Goal: Information Seeking & Learning: Find specific fact

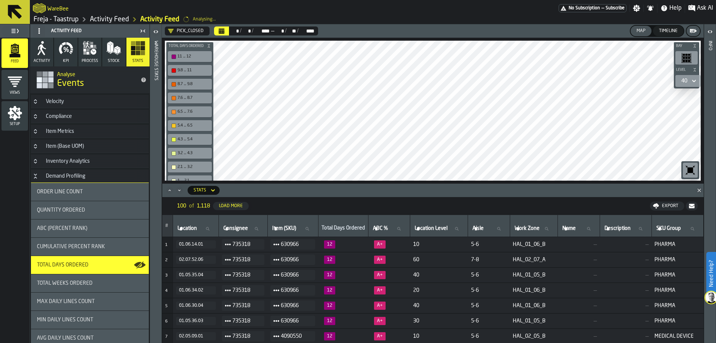
click at [115, 105] on h3 "Velocity" at bounding box center [90, 101] width 118 height 13
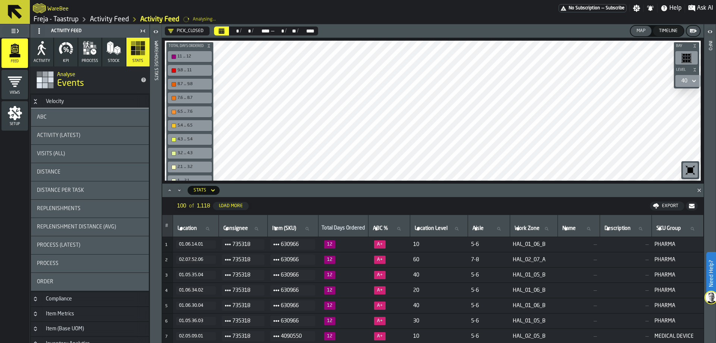
click at [109, 115] on div "ABC" at bounding box center [90, 117] width 106 height 6
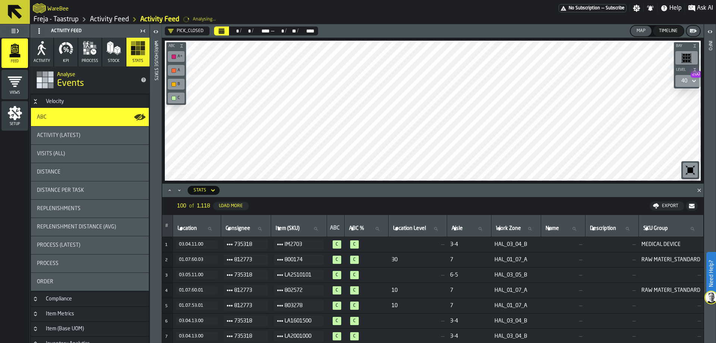
click at [222, 34] on icon "Calendar" at bounding box center [222, 32] width 6 height 4
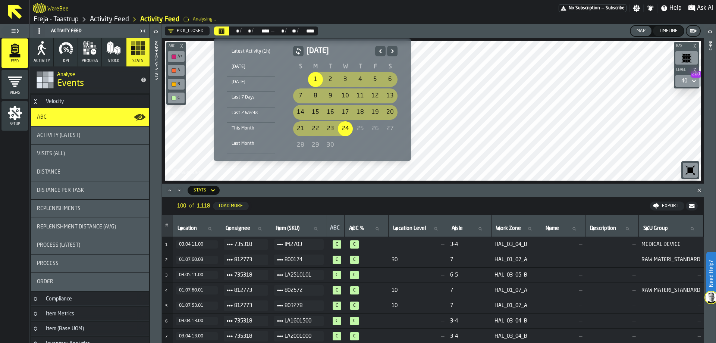
click at [382, 53] on icon "Previous" at bounding box center [380, 51] width 7 height 9
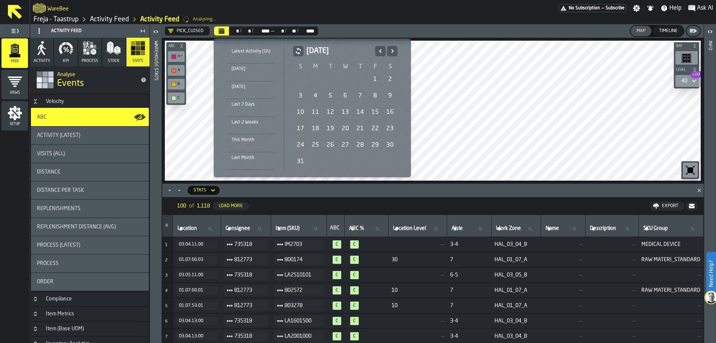
click at [389, 49] on icon "Next" at bounding box center [392, 51] width 7 height 9
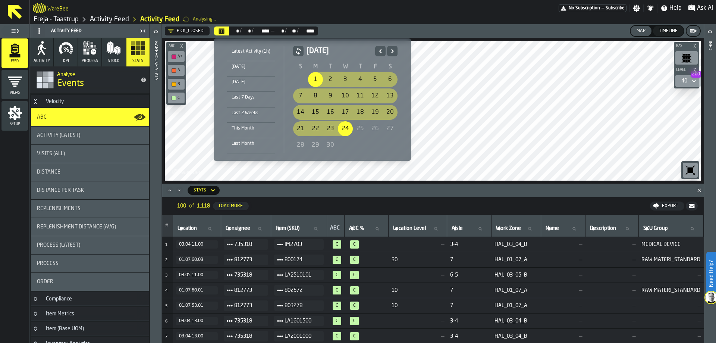
click at [310, 77] on div "1" at bounding box center [315, 79] width 15 height 15
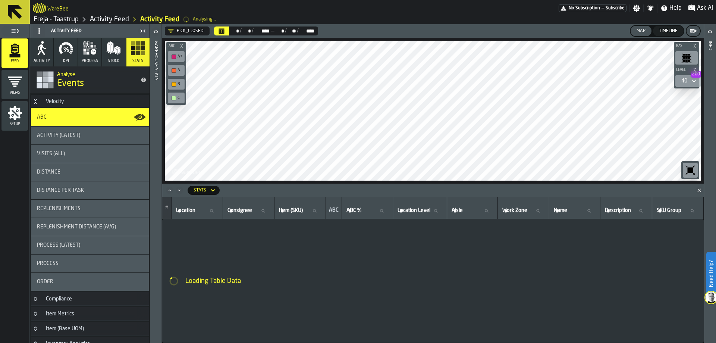
click at [690, 82] on div "40 200" at bounding box center [685, 80] width 12 height 9
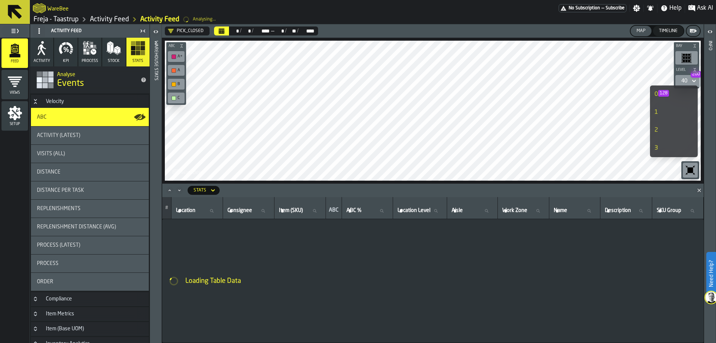
click at [663, 96] on span "128" at bounding box center [663, 93] width 11 height 7
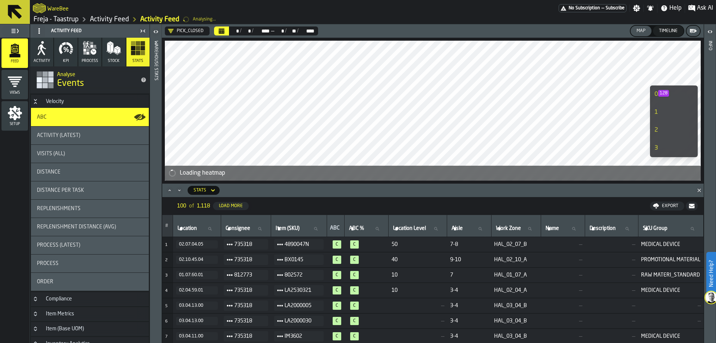
click at [181, 189] on icon "Minimize" at bounding box center [179, 190] width 7 height 7
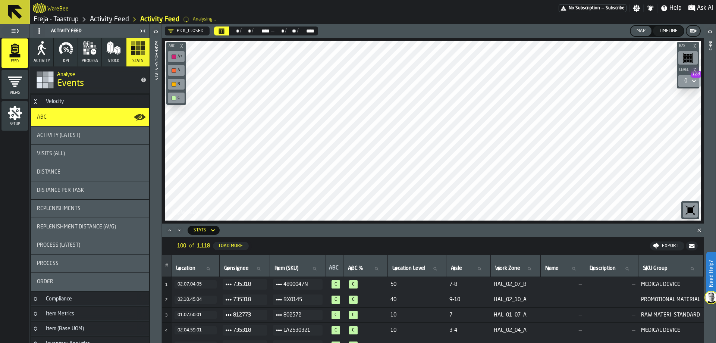
click at [686, 80] on div "0 128" at bounding box center [685, 81] width 3 height 6
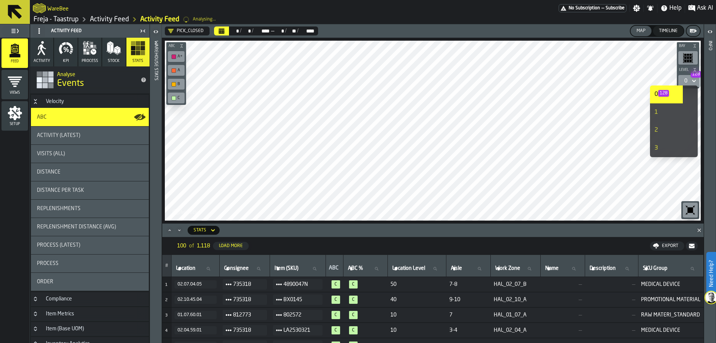
click at [686, 80] on div "0 128" at bounding box center [685, 81] width 3 height 6
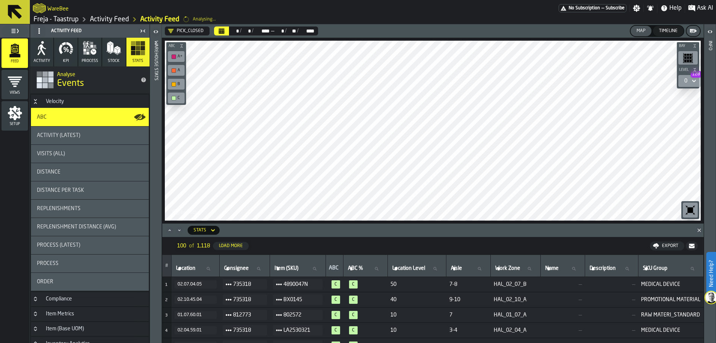
click at [686, 80] on div "0 128" at bounding box center [685, 81] width 3 height 6
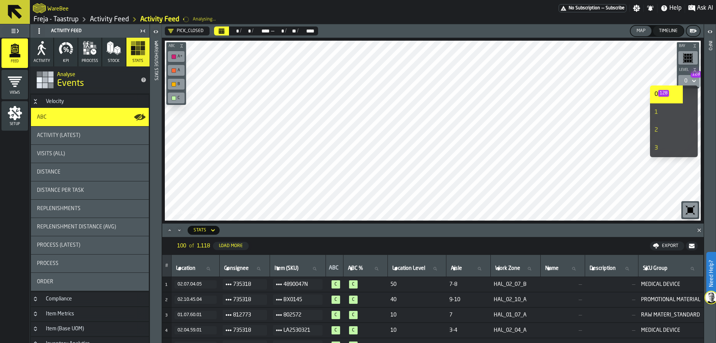
click at [661, 109] on div "1" at bounding box center [667, 112] width 24 height 9
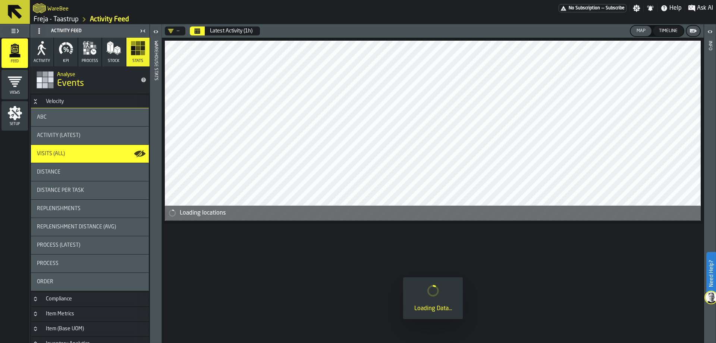
click at [100, 113] on div "ABC" at bounding box center [90, 117] width 118 height 18
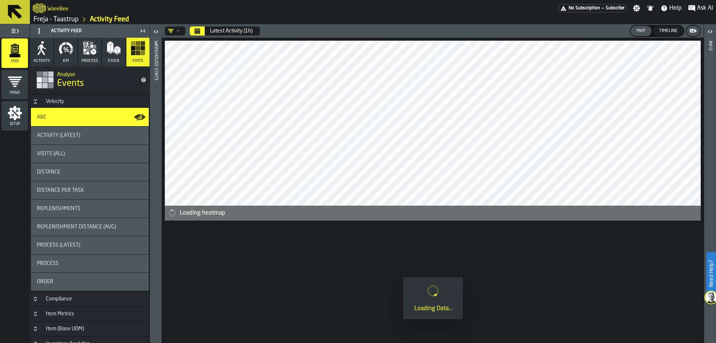
click at [192, 31] on button "Calendar" at bounding box center [197, 30] width 15 height 9
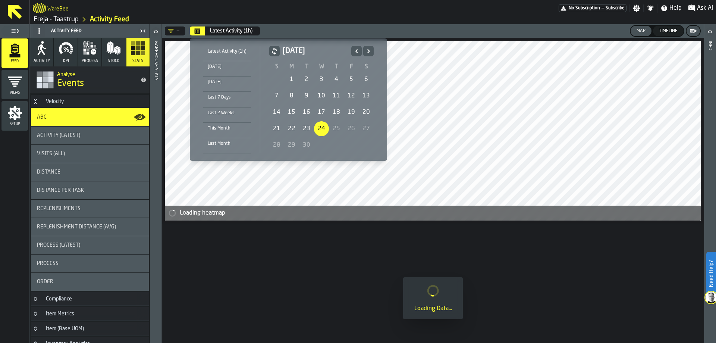
click at [292, 76] on div "1" at bounding box center [291, 79] width 15 height 15
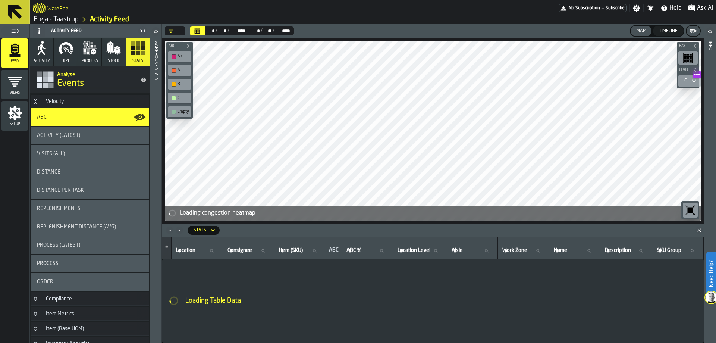
click at [187, 47] on icon "button-" at bounding box center [188, 46] width 4 height 4
click at [181, 46] on icon "button-" at bounding box center [180, 46] width 4 height 4
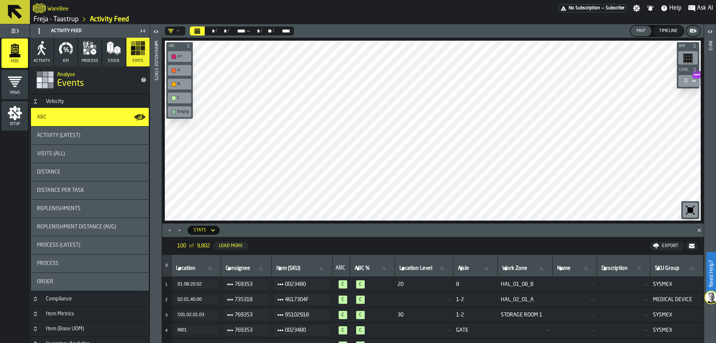
click at [691, 79] on icon at bounding box center [693, 80] width 7 height 9
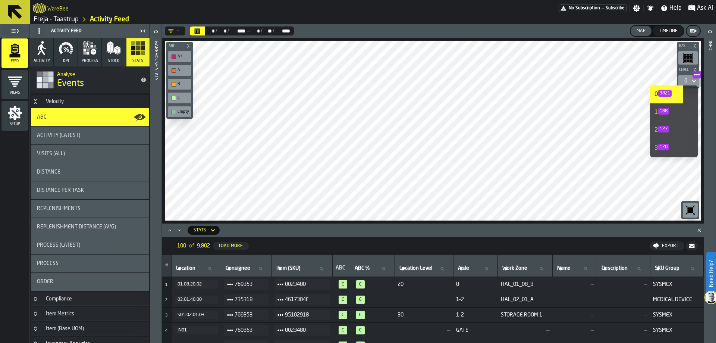
scroll to position [179, 0]
click at [670, 93] on span "1693" at bounding box center [668, 93] width 13 height 7
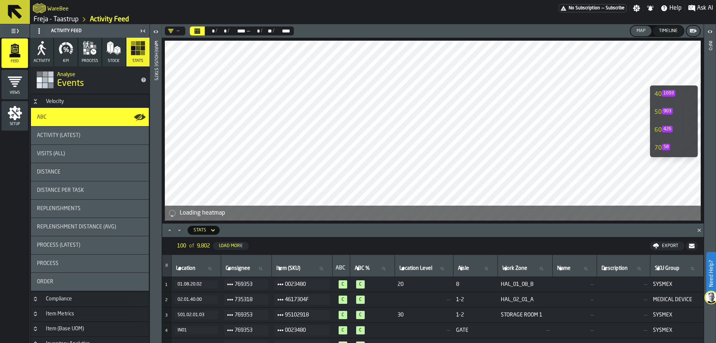
click at [169, 31] on icon "DropdownMenuValue-" at bounding box center [171, 31] width 6 height 6
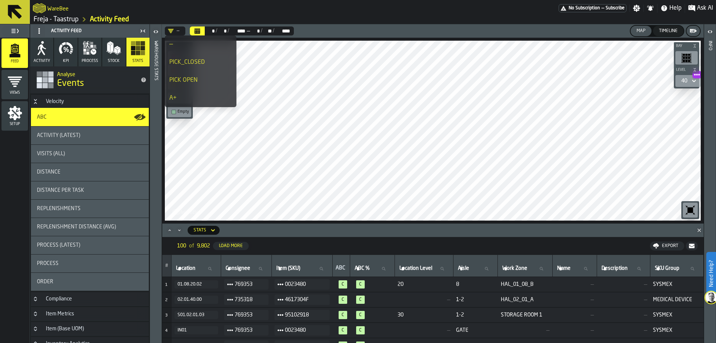
click at [186, 65] on div "PICK_CLOSED" at bounding box center [200, 62] width 63 height 9
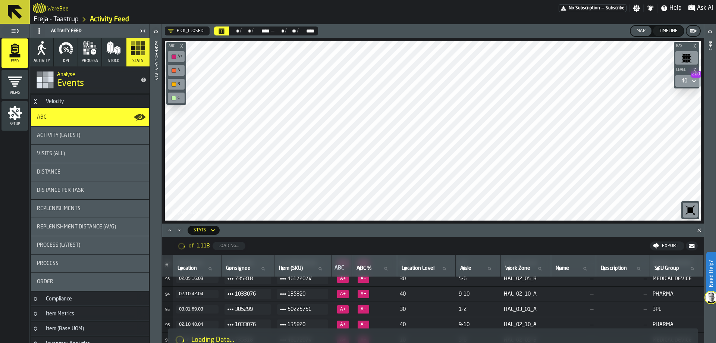
scroll to position [1375, 0]
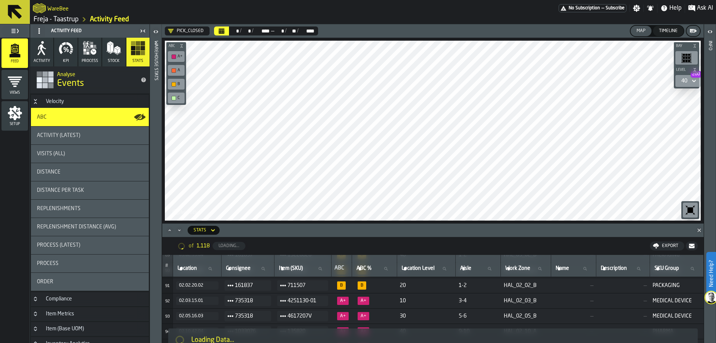
click at [372, 302] on span "A+" at bounding box center [374, 301] width 39 height 8
drag, startPoint x: 370, startPoint y: 300, endPoint x: 336, endPoint y: 301, distance: 34.4
click at [336, 301] on tr "92 02.03.15.01 735318 4251130-01 A+ A+ 10 3-4 HAL_02_03_B — — MEDICAL DEVICE" at bounding box center [433, 300] width 542 height 15
click at [338, 297] on span "A+" at bounding box center [343, 301] width 12 height 8
click at [703, 12] on span "Ask AI" at bounding box center [705, 8] width 16 height 9
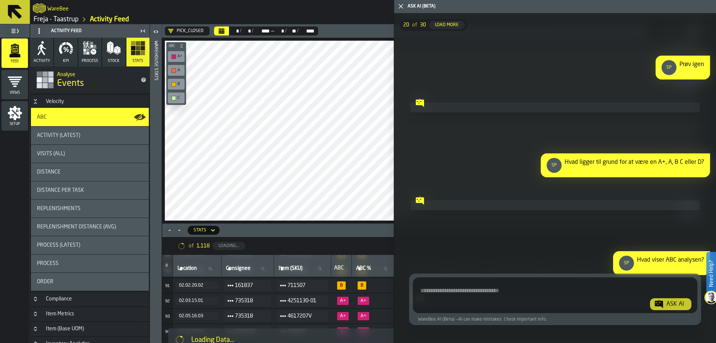
click at [553, 281] on div "Ask AI" at bounding box center [555, 295] width 279 height 30
click at [551, 290] on textarea "Ask AI about the warehouse Activity" at bounding box center [555, 296] width 279 height 27
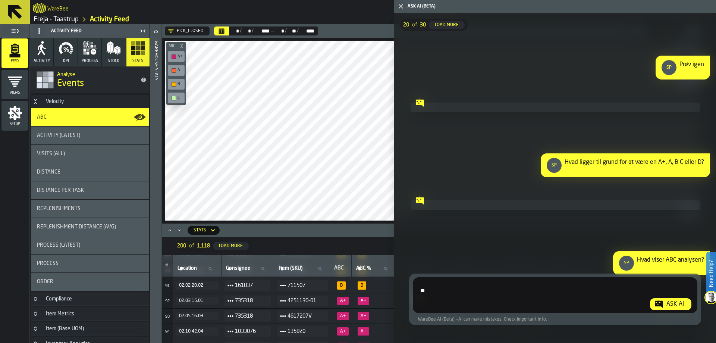
type textarea "*"
type textarea "**********"
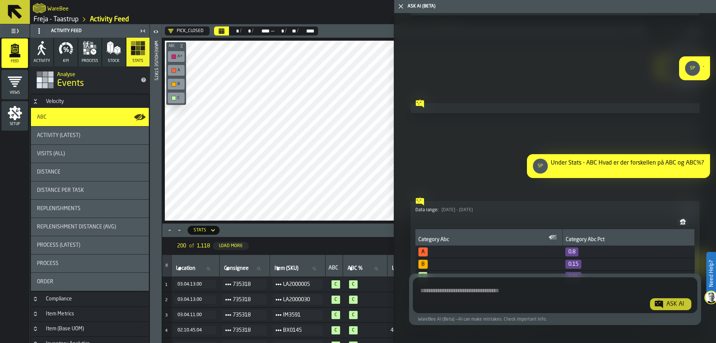
scroll to position [5348, 0]
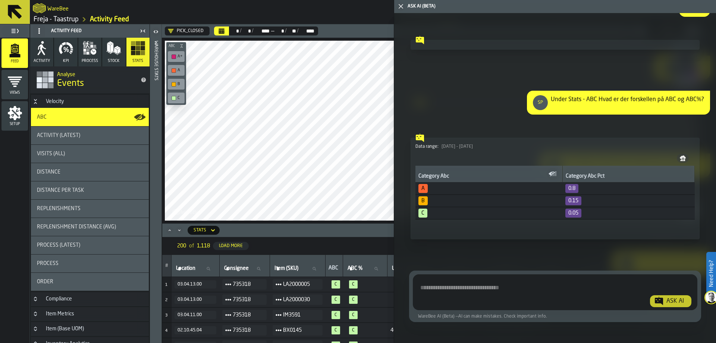
click at [495, 281] on textarea "Ask AI about the warehouse Activity" at bounding box center [554, 293] width 276 height 27
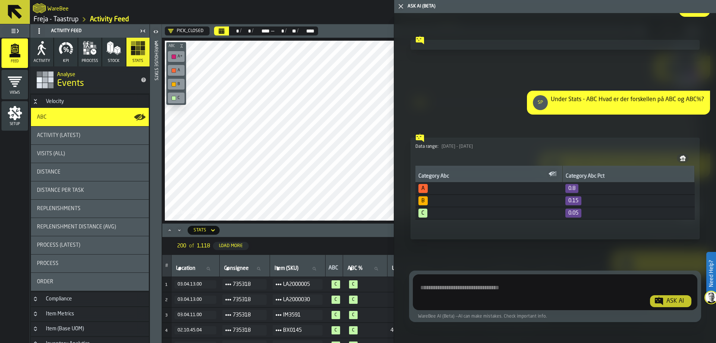
click at [406, 6] on div "Ask AI (Beta)" at bounding box center [560, 6] width 308 height 5
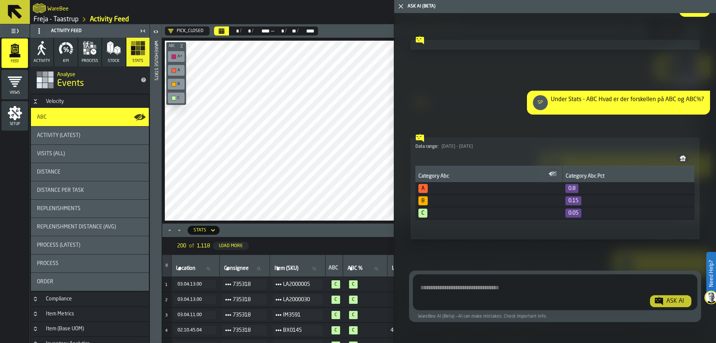
click at [404, 6] on icon "button-toggle-Close me" at bounding box center [401, 6] width 9 height 9
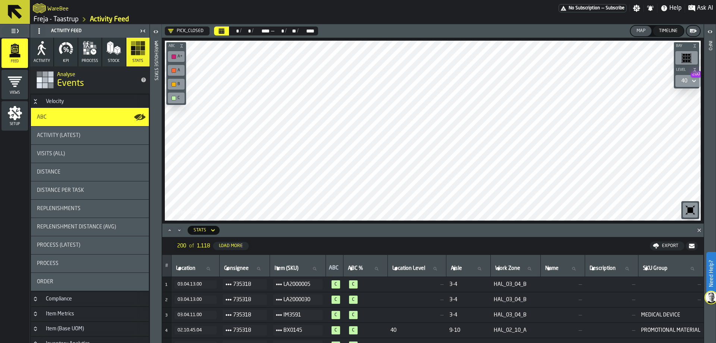
click at [170, 231] on icon "Maximize" at bounding box center [169, 229] width 7 height 7
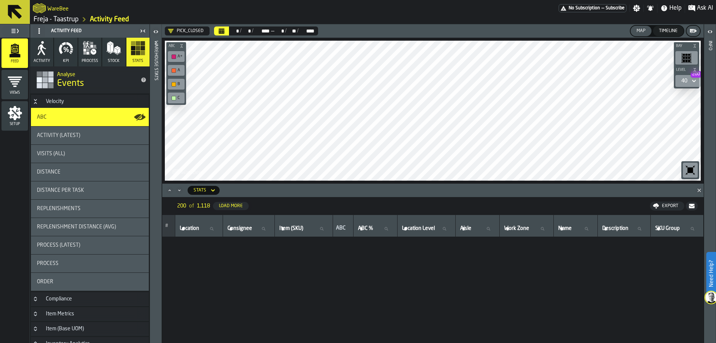
scroll to position [2499, 0]
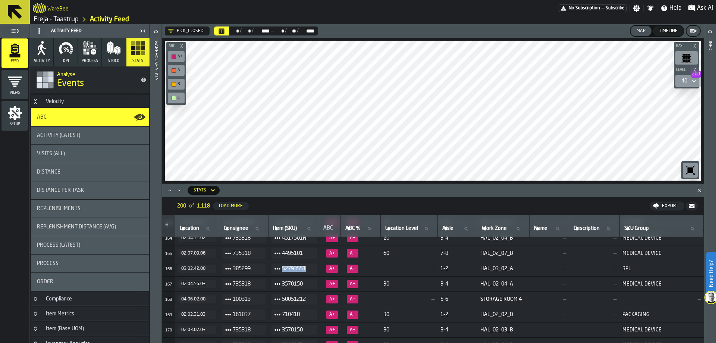
drag, startPoint x: 281, startPoint y: 267, endPoint x: 308, endPoint y: 266, distance: 28.0
click at [308, 266] on div "52793551" at bounding box center [295, 268] width 46 height 9
copy span "52793551"
click at [310, 229] on icon at bounding box center [309, 228] width 3 height 3
click at [310, 229] on input "Item (SKU) Item (SKU)" at bounding box center [295, 229] width 46 height 10
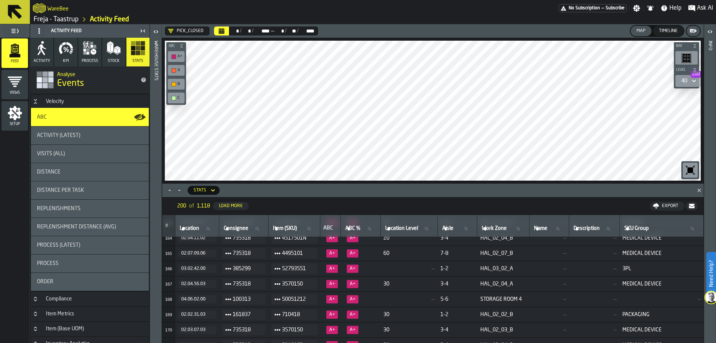
paste input "********"
type input "********"
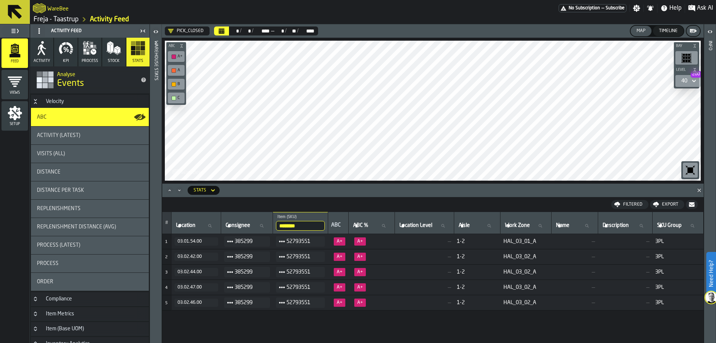
drag, startPoint x: 304, startPoint y: 225, endPoint x: 261, endPoint y: 233, distance: 43.6
click at [261, 233] on tr "# Location Location Consignee Consignee ******** Item (SKU) 52793551 ABC ABC % …" at bounding box center [433, 223] width 542 height 22
click at [318, 223] on input "********" at bounding box center [300, 226] width 49 height 10
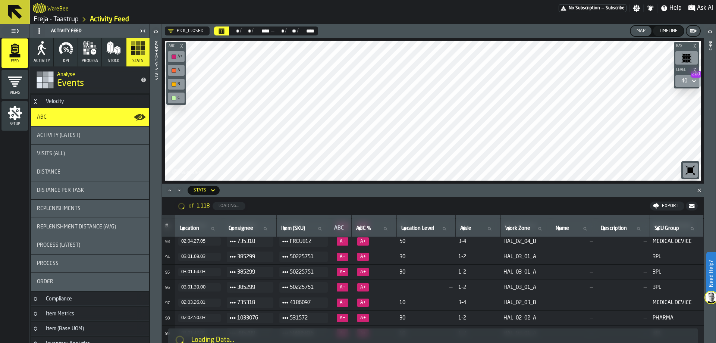
scroll to position [1373, 0]
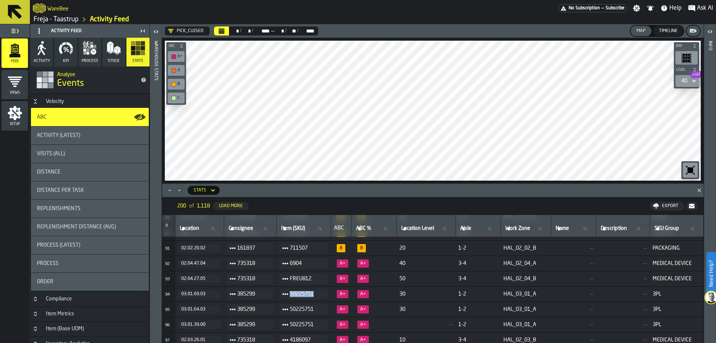
drag, startPoint x: 318, startPoint y: 294, endPoint x: 289, endPoint y: 294, distance: 28.3
click at [290, 294] on span "50225751" at bounding box center [306, 293] width 32 height 9
copy span "50225751"
click at [301, 230] on label "Item (SKU) Item (SKU)" at bounding box center [304, 229] width 48 height 10
click at [301, 230] on input "Item (SKU) Item (SKU)" at bounding box center [304, 229] width 48 height 10
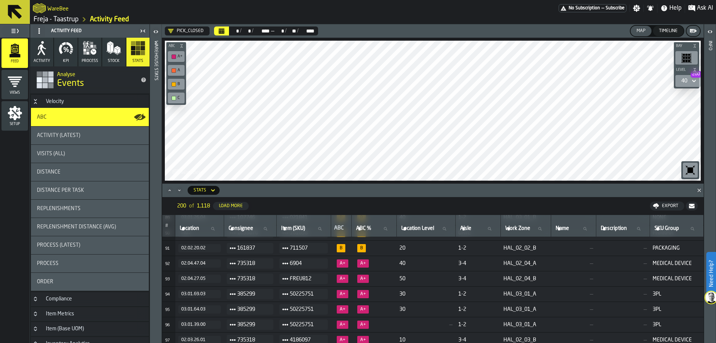
paste input "********"
type input "********"
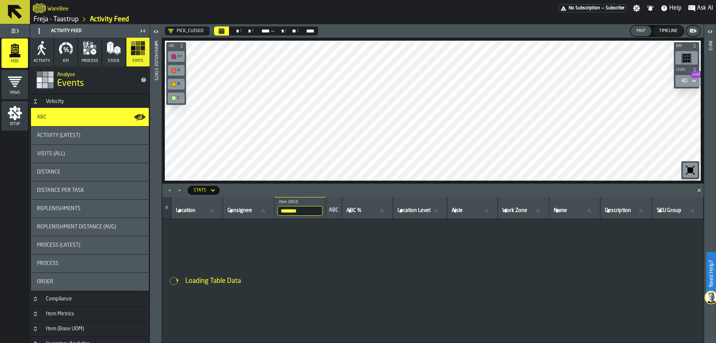
scroll to position [0, 0]
click at [714, 298] on img at bounding box center [711, 297] width 12 height 12
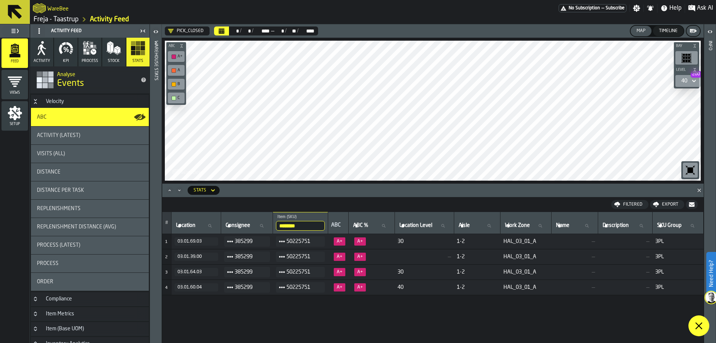
click at [698, 321] on icon at bounding box center [699, 325] width 9 height 9
click at [362, 316] on div "# Location Location Consignee Consignee ******** Item (SKU) 50225751 ABC ABC % …" at bounding box center [433, 285] width 542 height 146
drag, startPoint x: 316, startPoint y: 227, endPoint x: 277, endPoint y: 228, distance: 39.2
click at [277, 228] on input "********" at bounding box center [300, 226] width 49 height 10
click at [318, 225] on input "********" at bounding box center [300, 226] width 49 height 10
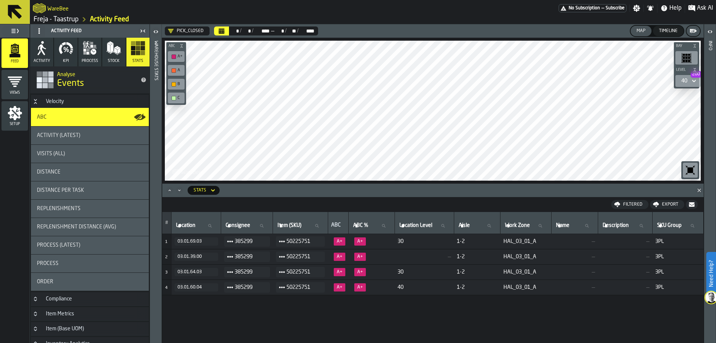
click at [317, 305] on div "# Location Location Consignee Consignee Item (SKU) Item (SKU) ABC ABC % ABC % L…" at bounding box center [433, 285] width 542 height 146
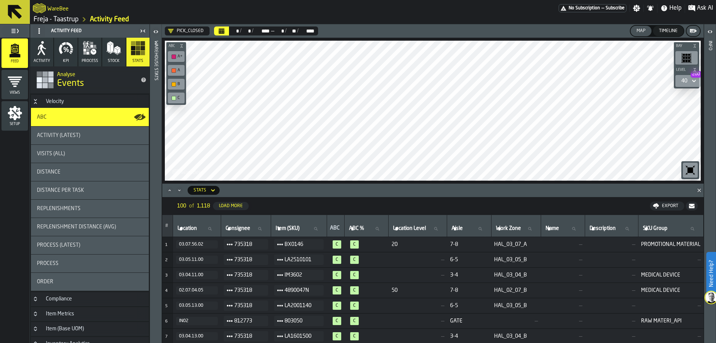
click at [708, 81] on div "Info" at bounding box center [710, 190] width 5 height 302
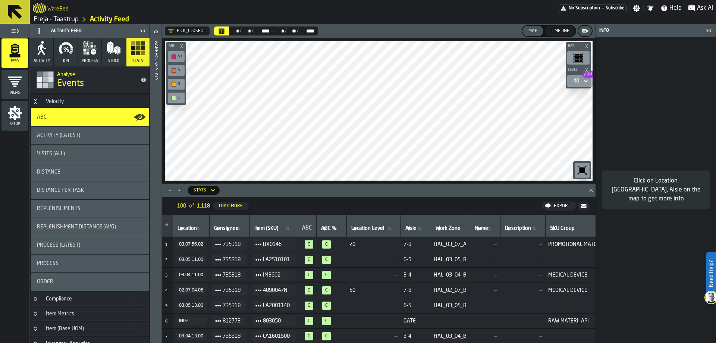
click at [711, 33] on icon "button-toggle-Close me" at bounding box center [709, 30] width 9 height 9
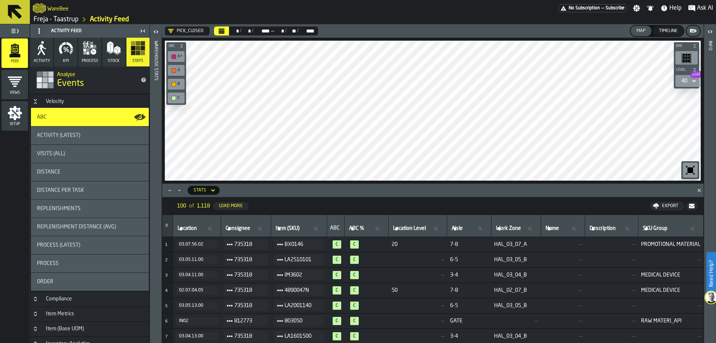
click at [683, 80] on div "40 200" at bounding box center [685, 81] width 6 height 6
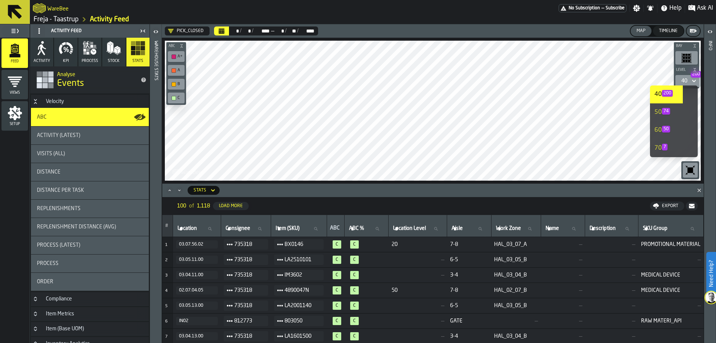
scroll to position [104, 0]
click at [670, 129] on span "190" at bounding box center [667, 132] width 11 height 7
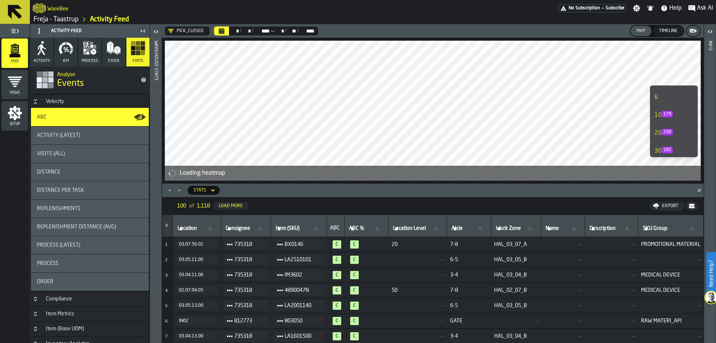
click at [176, 190] on icon "Minimize" at bounding box center [179, 190] width 7 height 7
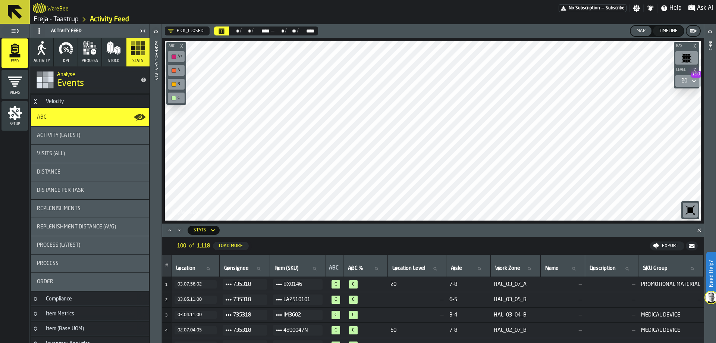
scroll to position [224, 0]
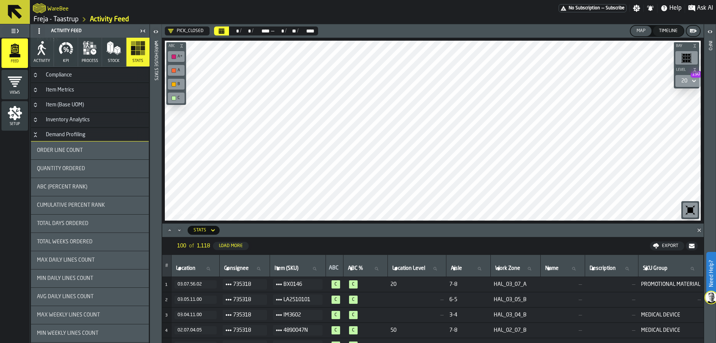
click at [83, 225] on span "Total Days Ordered" at bounding box center [62, 223] width 51 height 6
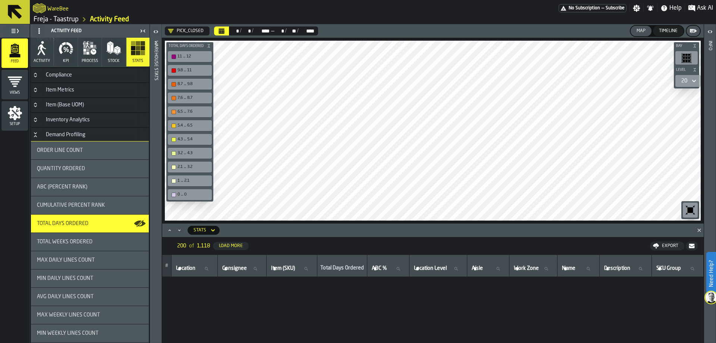
scroll to position [0, 0]
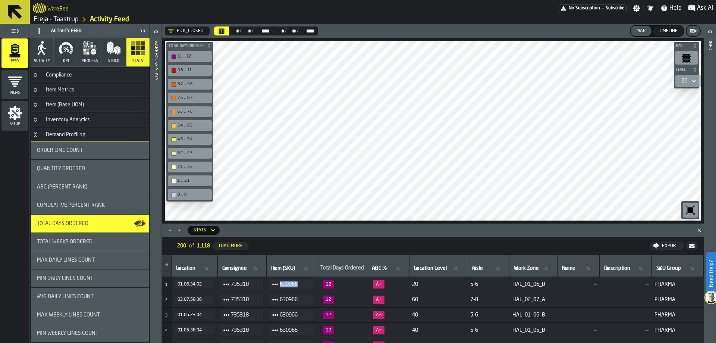
drag, startPoint x: 300, startPoint y: 284, endPoint x: 280, endPoint y: 285, distance: 20.2
click at [280, 285] on span "630966" at bounding box center [294, 284] width 28 height 9
copy span "630966"
click at [286, 266] on span "Item (SKU)" at bounding box center [283, 268] width 24 height 6
click at [286, 266] on input "Item (SKU) Item (SKU)" at bounding box center [292, 269] width 44 height 10
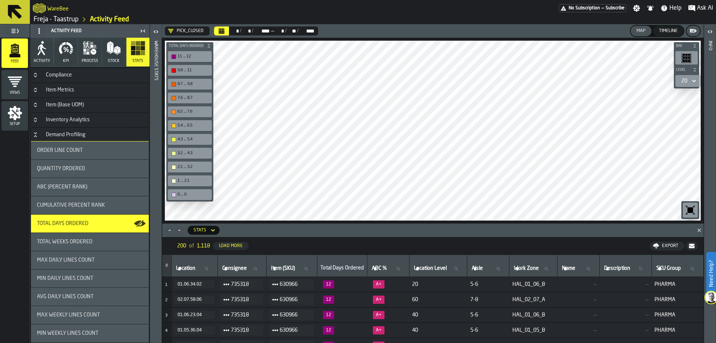
paste input "******"
type input "******"
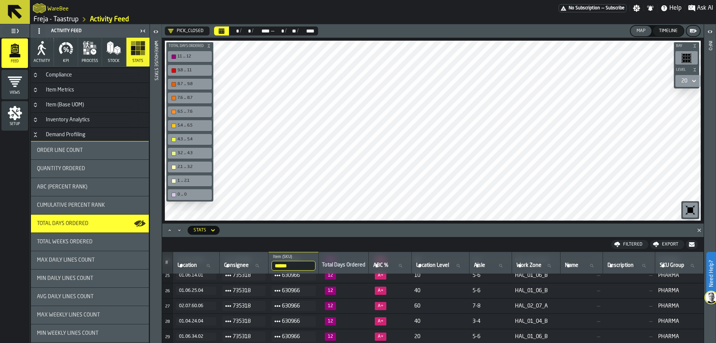
scroll to position [224, 0]
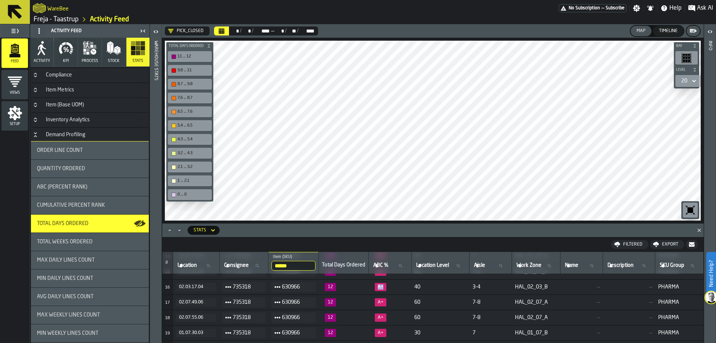
drag, startPoint x: 382, startPoint y: 285, endPoint x: 377, endPoint y: 288, distance: 5.7
click at [377, 288] on span "A+" at bounding box center [381, 287] width 12 height 8
click at [389, 288] on span "A+" at bounding box center [390, 287] width 37 height 8
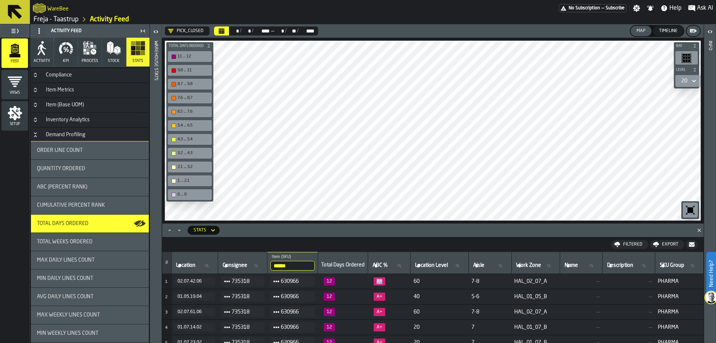
drag, startPoint x: 380, startPoint y: 281, endPoint x: 372, endPoint y: 283, distance: 9.1
click at [372, 283] on span "A+" at bounding box center [389, 281] width 37 height 8
click at [382, 290] on td "A+" at bounding box center [389, 296] width 43 height 15
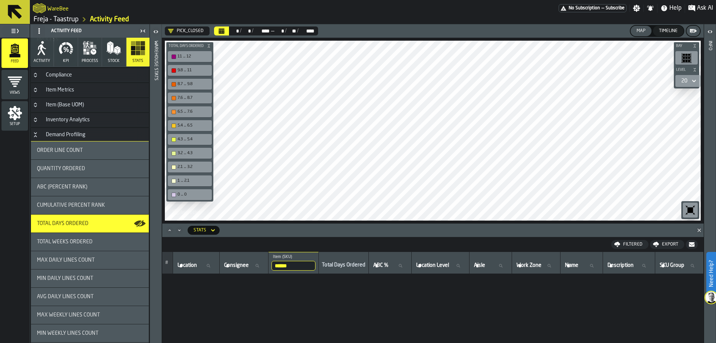
scroll to position [522, 0]
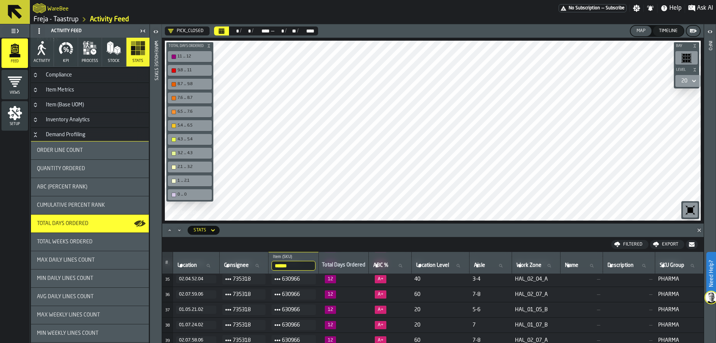
click at [166, 230] on button "Maximize" at bounding box center [169, 229] width 9 height 7
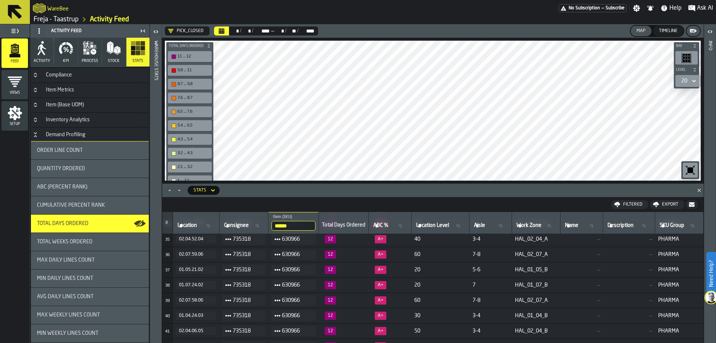
drag, startPoint x: 297, startPoint y: 227, endPoint x: 262, endPoint y: 231, distance: 34.9
click at [262, 231] on tr "# Location Location Consignee Consignee ****** Item (SKU) 630966 Total Days Ord…" at bounding box center [433, 223] width 542 height 22
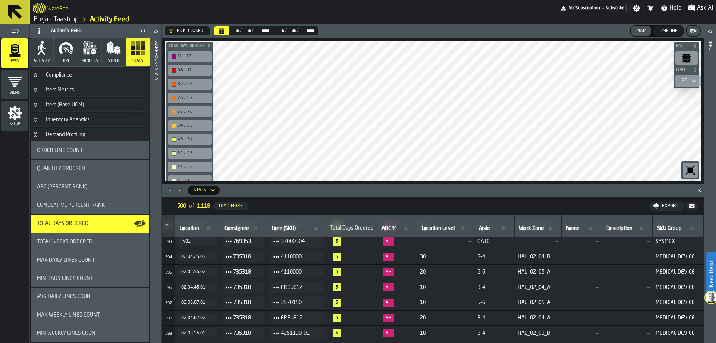
scroll to position [6041, 0]
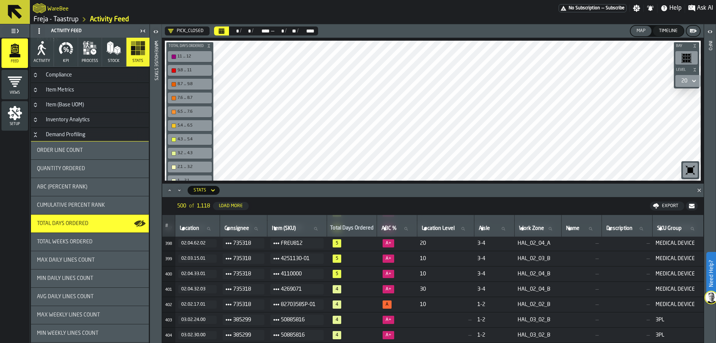
click at [705, 3] on ul "No Subscription — Subscribe Settings Notifications Help Ask AI" at bounding box center [637, 7] width 157 height 13
click at [703, 7] on span "Ask AI" at bounding box center [705, 8] width 16 height 9
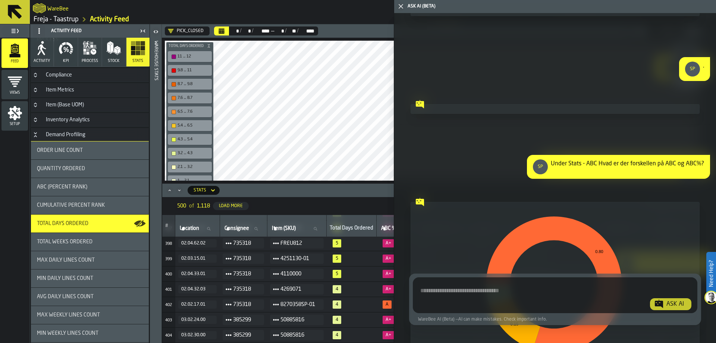
scroll to position [5526, 0]
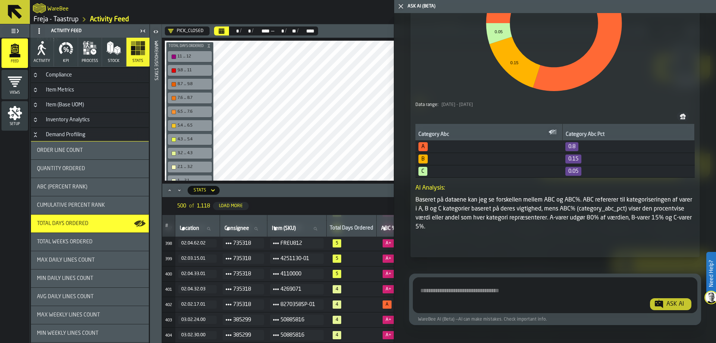
click at [450, 294] on textarea "Ask AI about the warehouse Activity" at bounding box center [555, 296] width 279 height 27
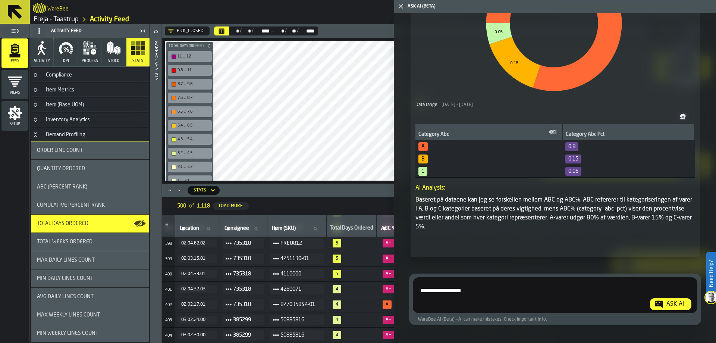
type textarea "**********"
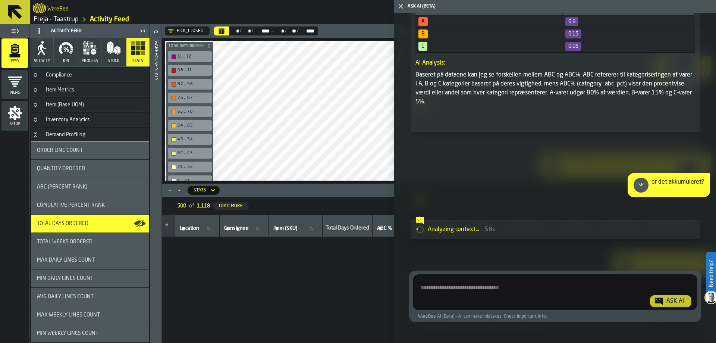
scroll to position [7086, 0]
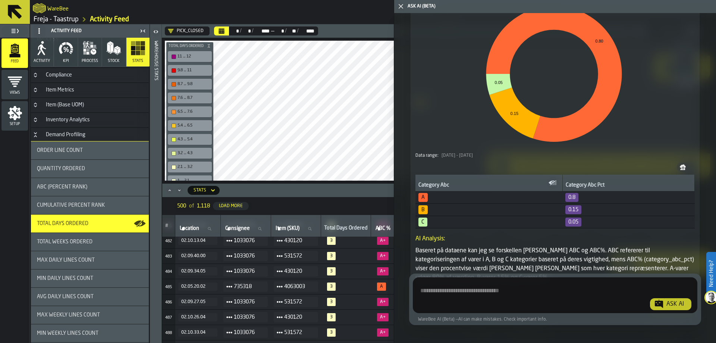
scroll to position [5661, 0]
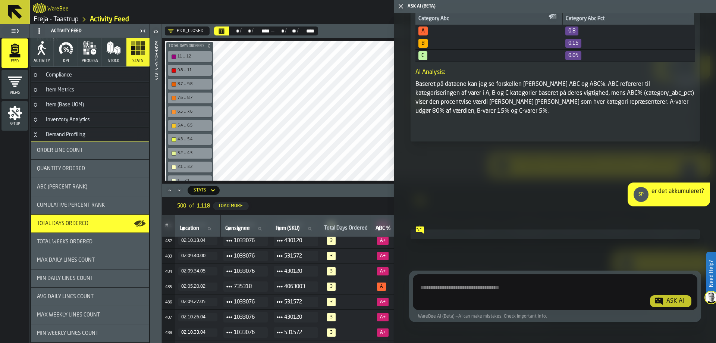
click at [438, 295] on textarea "Ask AI about the warehouse Activity" at bounding box center [555, 293] width 279 height 27
type textarea "**********"
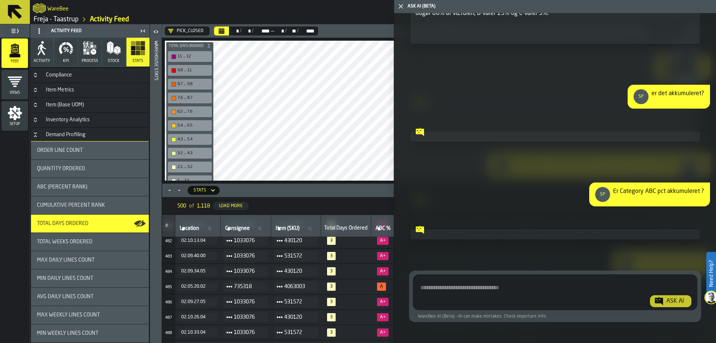
scroll to position [5536, 0]
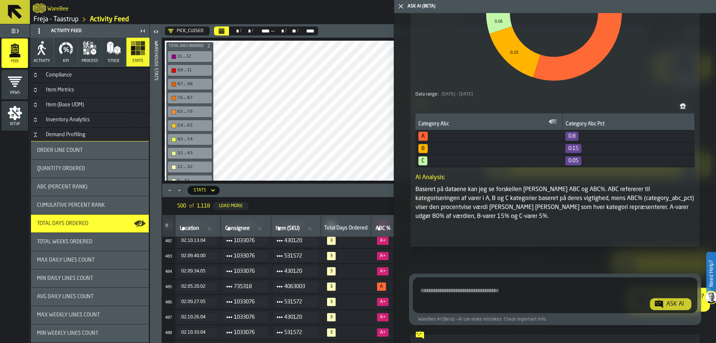
click at [400, 6] on icon "button-toggle-Close me" at bounding box center [401, 6] width 9 height 9
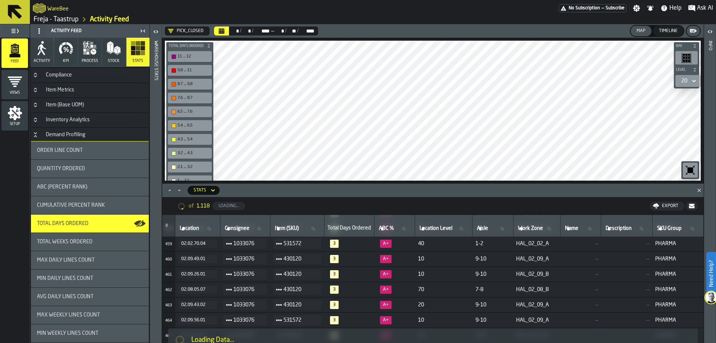
scroll to position [6750, 0]
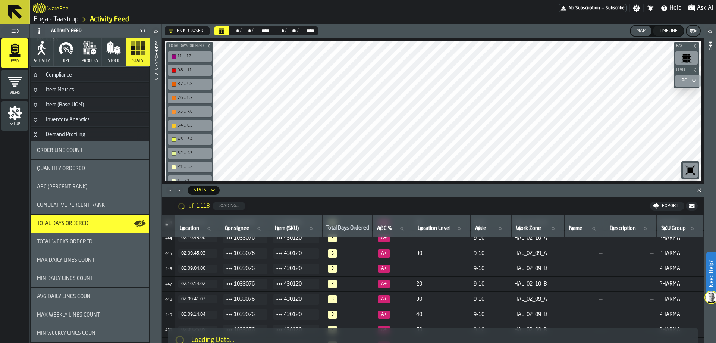
click at [14, 26] on div "button-toggle-Toggle Full Menu" at bounding box center [14, 31] width 26 height 10
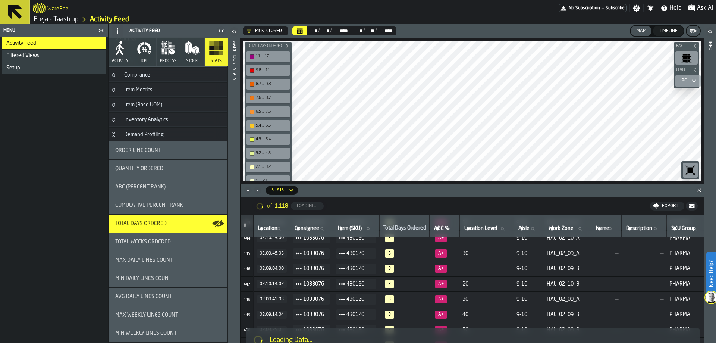
click at [104, 28] on icon "button-toggle-Close me" at bounding box center [101, 30] width 9 height 9
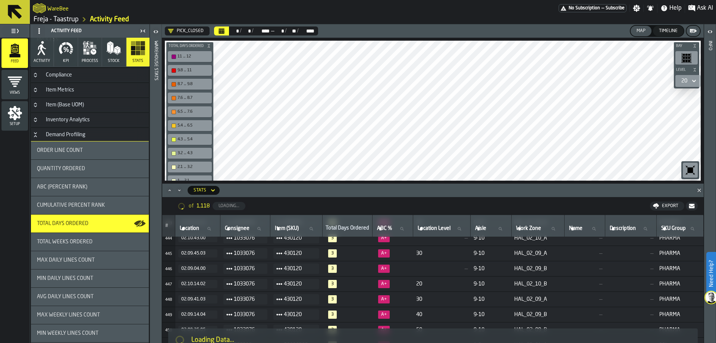
click at [36, 32] on icon at bounding box center [39, 31] width 6 height 6
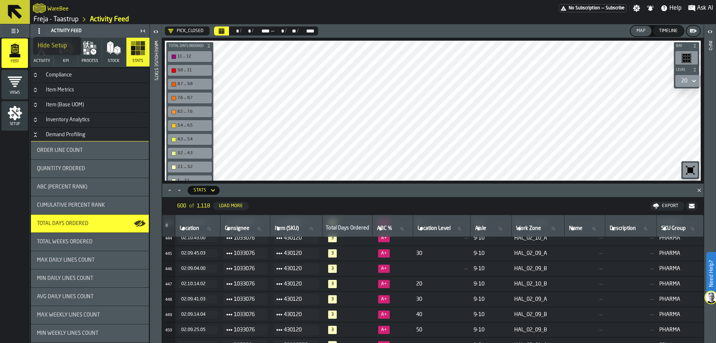
click at [46, 46] on div "Hide Setup" at bounding box center [57, 45] width 39 height 9
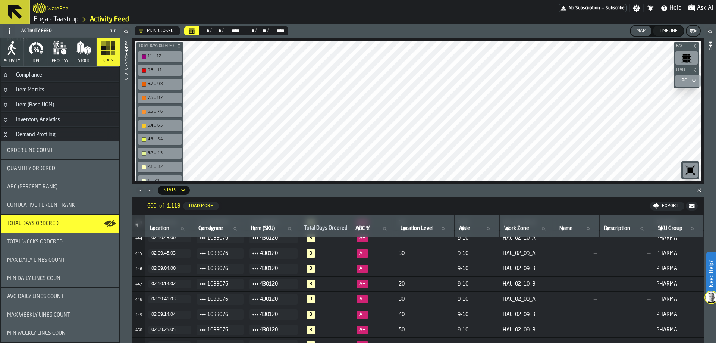
click at [11, 55] on icon "button" at bounding box center [11, 48] width 15 height 15
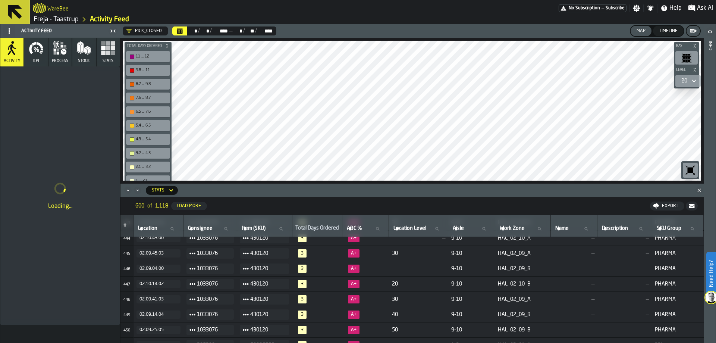
click at [698, 189] on polygon "Close" at bounding box center [699, 189] width 3 height 3
